Goal: Navigation & Orientation: Find specific page/section

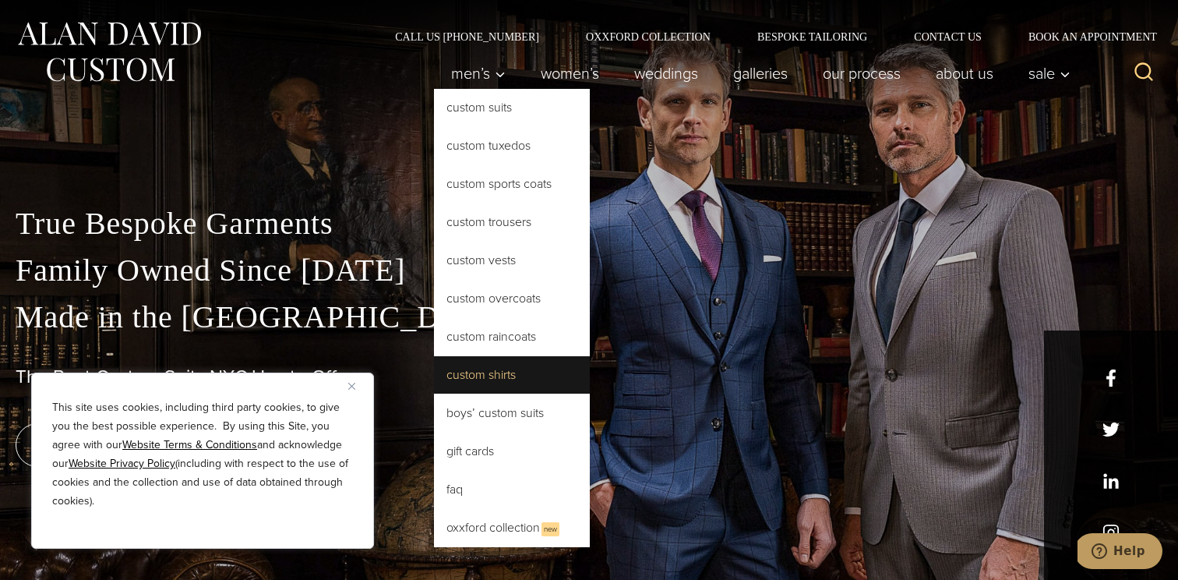
click at [485, 373] on link "Custom Shirts" at bounding box center [512, 374] width 156 height 37
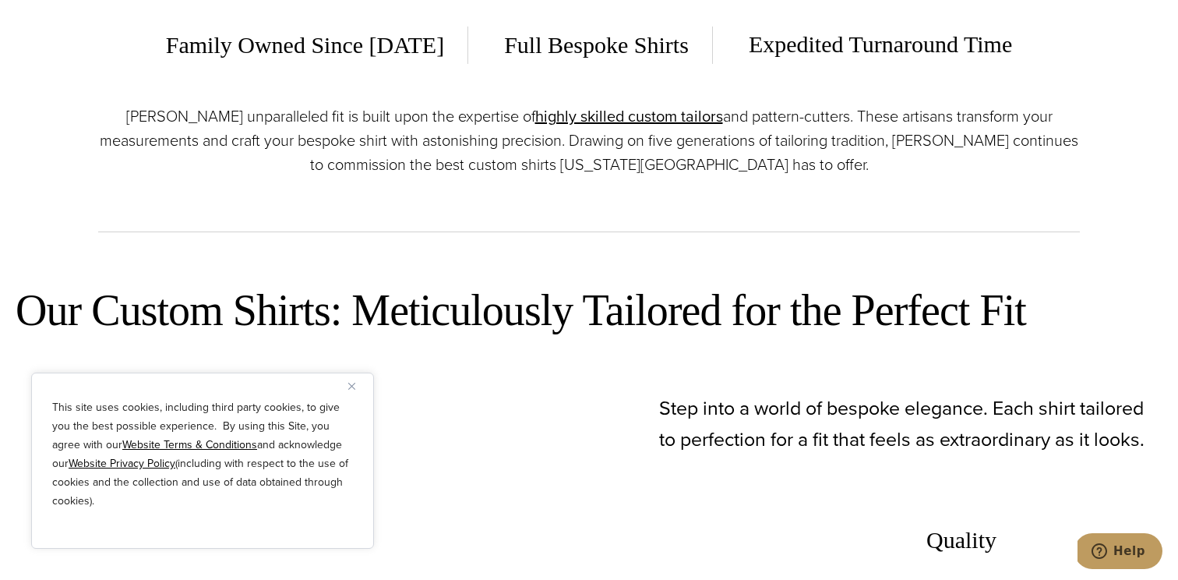
scroll to position [544, 0]
